Goal: Information Seeking & Learning: Find specific fact

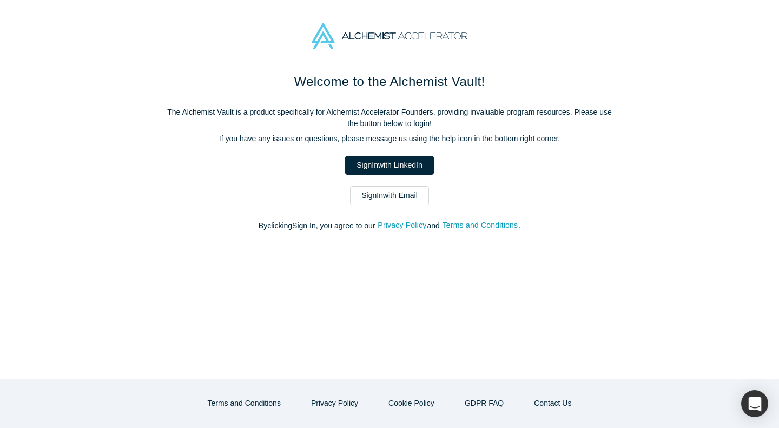
click at [394, 203] on link "Sign In with Email" at bounding box center [389, 195] width 79 height 19
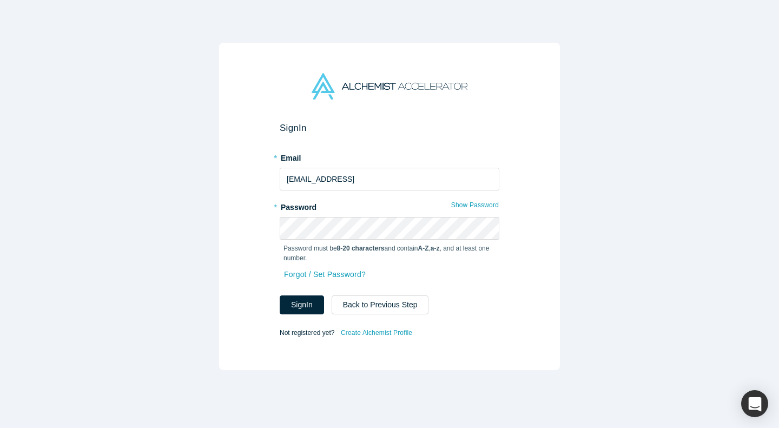
click at [300, 292] on div "Forgot / Set Password?" at bounding box center [390, 281] width 220 height 29
click at [307, 308] on button "Sign In" at bounding box center [302, 304] width 44 height 19
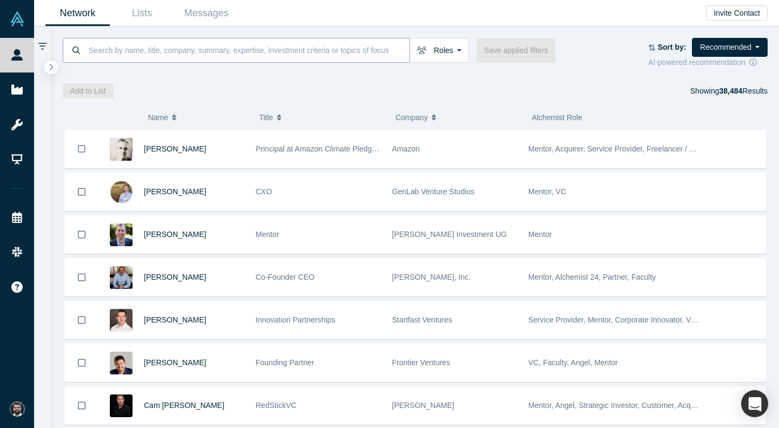
click at [353, 50] on input at bounding box center [249, 49] width 322 height 25
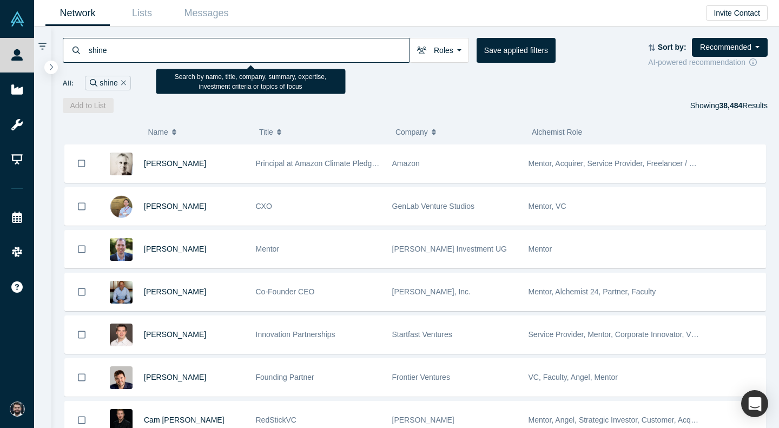
type input "shine"
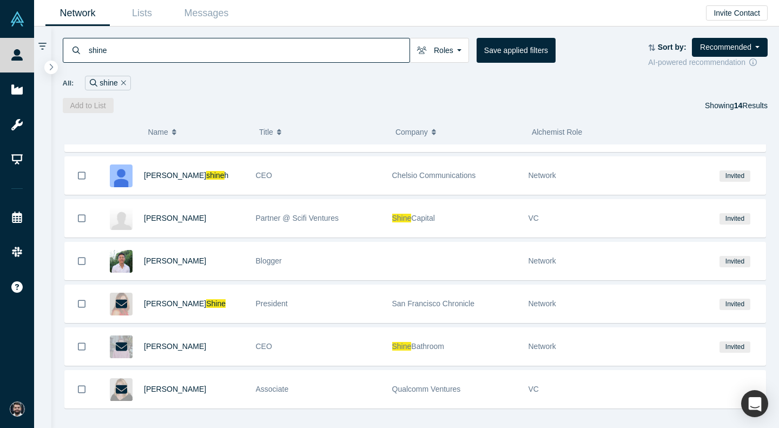
scroll to position [331, 0]
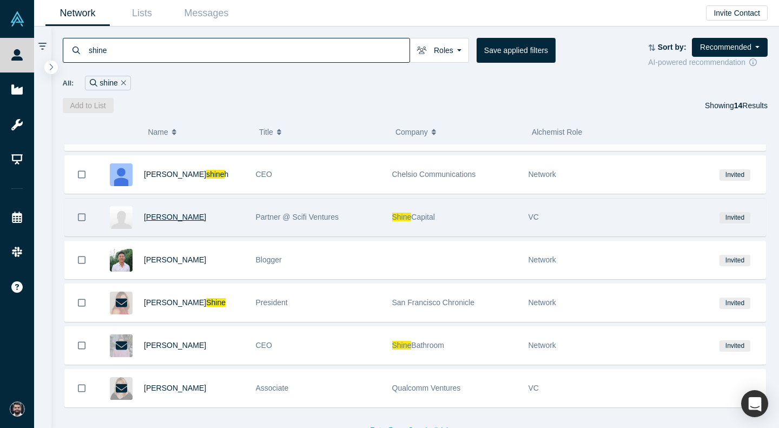
click at [166, 220] on span "[PERSON_NAME]" at bounding box center [175, 217] width 62 height 9
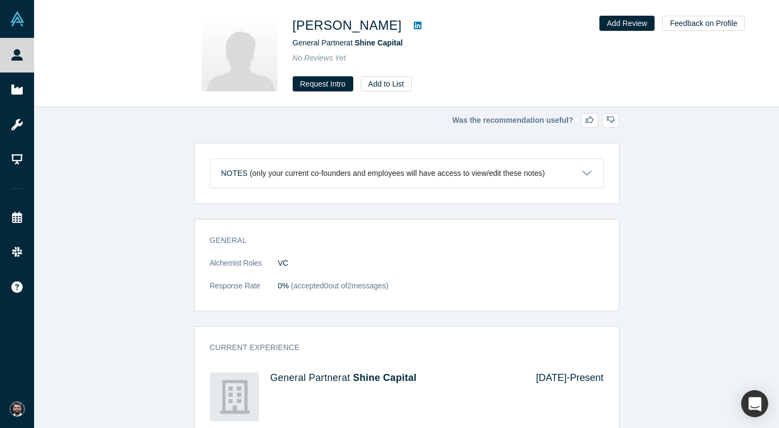
scroll to position [135, 0]
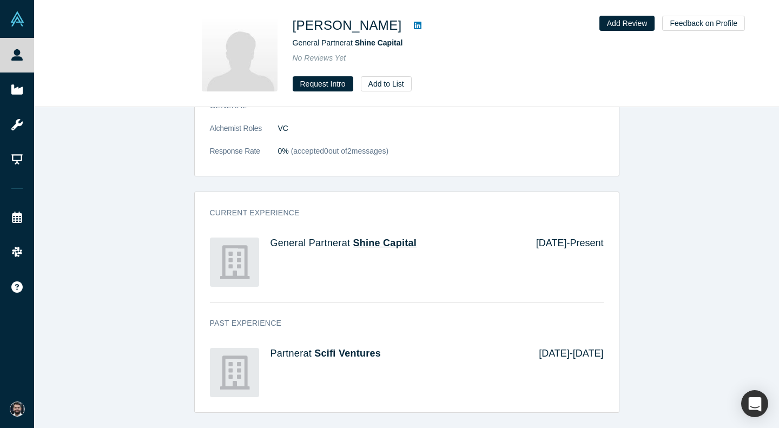
click at [416, 248] on span "Shine Capital" at bounding box center [385, 242] width 64 height 11
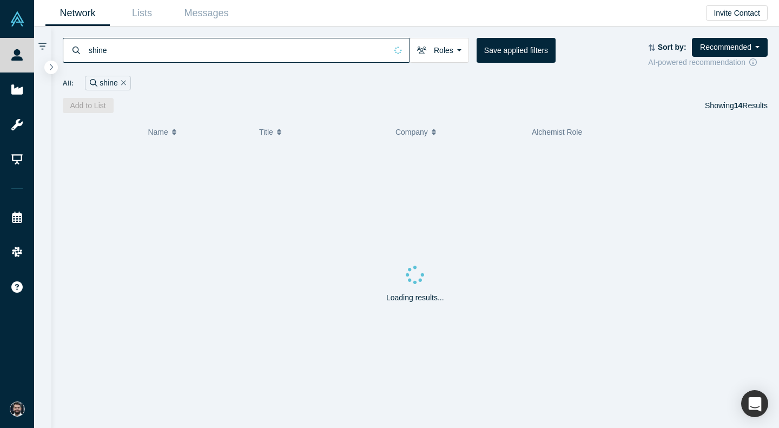
click at [298, 58] on input "shine" at bounding box center [237, 49] width 299 height 25
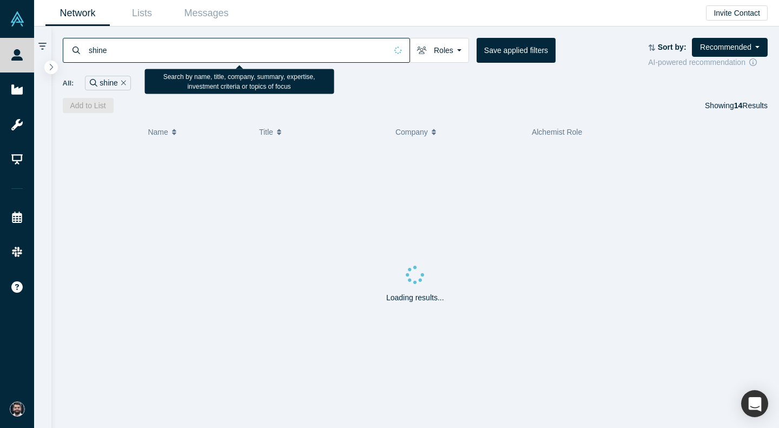
click at [298, 58] on input "shine" at bounding box center [237, 49] width 299 height 25
click at [298, 58] on input "gtm fund" at bounding box center [249, 49] width 322 height 25
type input "gtm"
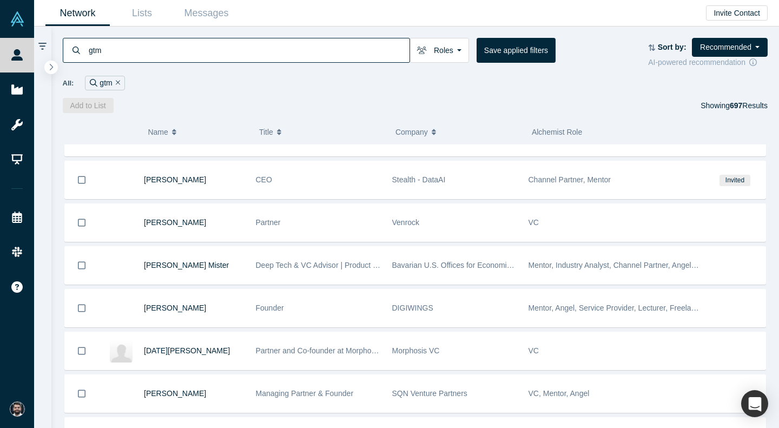
scroll to position [4992, 0]
